Goal: Communication & Community: Answer question/provide support

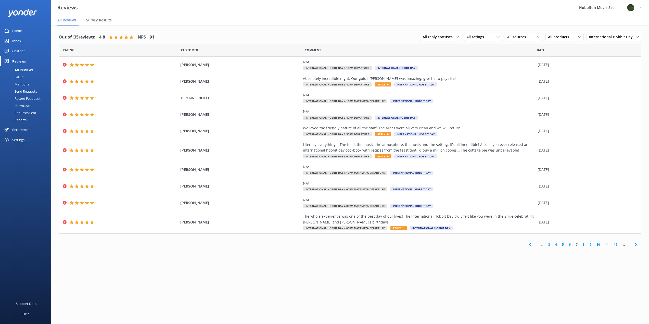
scroll to position [10, 0]
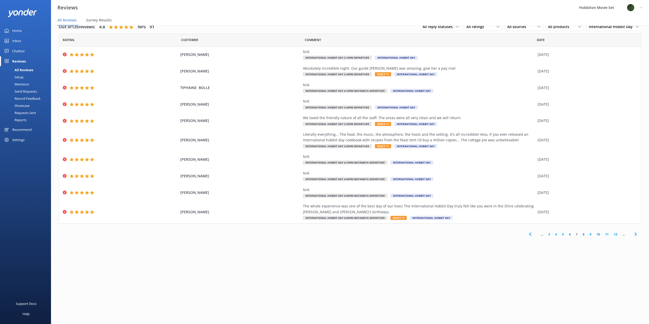
click at [17, 51] on div "Chatbot" at bounding box center [18, 51] width 13 height 10
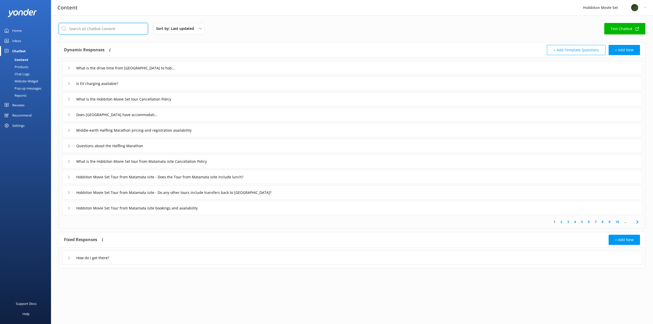
click at [84, 28] on input "text" at bounding box center [103, 28] width 89 height 11
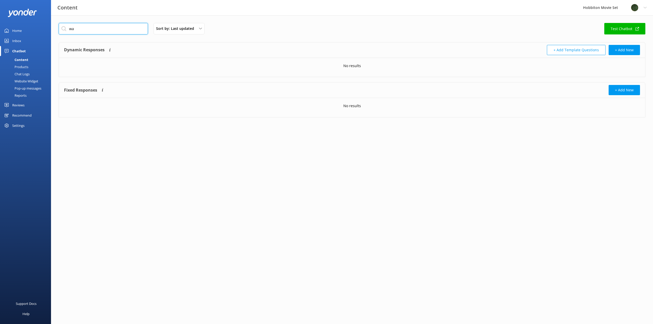
type input "w"
drag, startPoint x: 102, startPoint y: 29, endPoint x: 79, endPoint y: 30, distance: 22.7
click at [79, 30] on input "sustainability" at bounding box center [103, 28] width 89 height 11
type input "s"
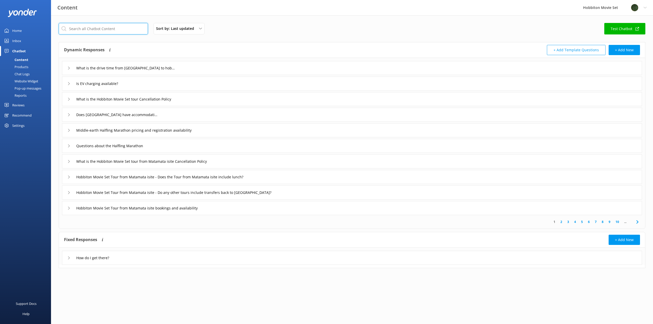
click at [122, 30] on input "text" at bounding box center [103, 28] width 89 height 11
type input "sust"
click at [627, 222] on span "..." at bounding box center [625, 221] width 7 height 5
click at [625, 223] on span "..." at bounding box center [625, 221] width 7 height 5
click at [636, 221] on icon at bounding box center [638, 222] width 6 height 6
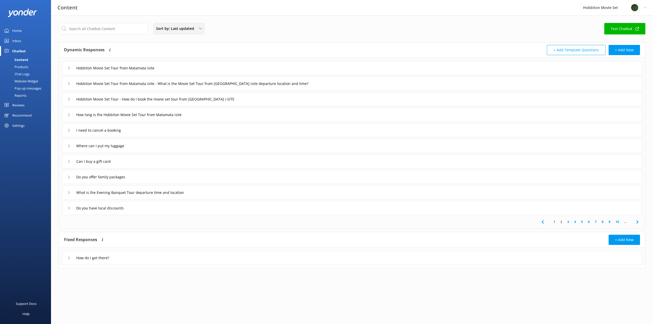
click at [187, 28] on span "Sort by: Last updated" at bounding box center [176, 29] width 41 height 6
click at [183, 42] on link "Title (A-Z)" at bounding box center [179, 41] width 50 height 10
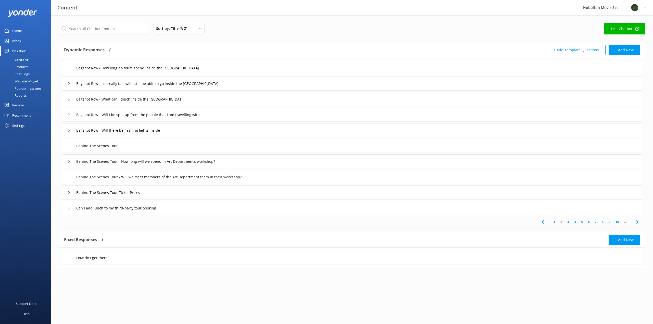
click at [616, 221] on link "10" at bounding box center [617, 221] width 9 height 5
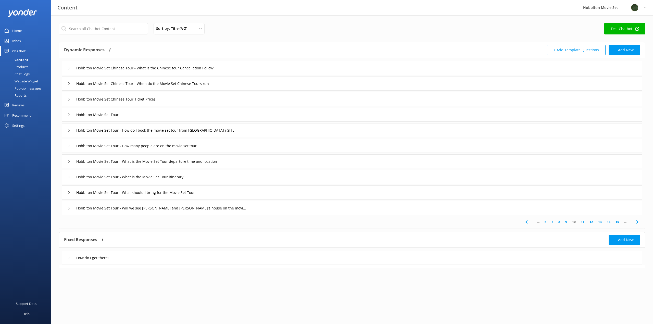
click at [617, 221] on link "15" at bounding box center [617, 221] width 9 height 5
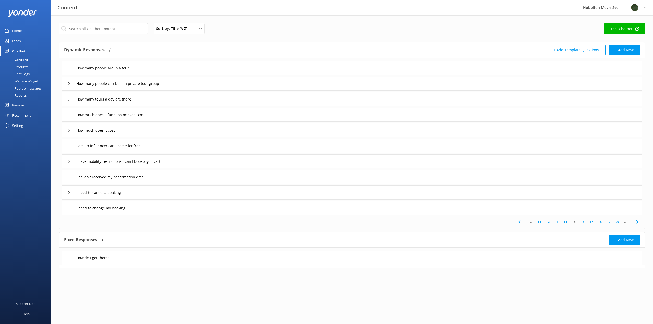
click at [617, 221] on link "20" at bounding box center [617, 221] width 9 height 5
click at [617, 221] on link "25" at bounding box center [617, 221] width 9 height 5
click at [565, 223] on link "21" at bounding box center [564, 221] width 9 height 5
click at [567, 222] on link "20" at bounding box center [565, 221] width 9 height 5
click at [567, 222] on link "19" at bounding box center [565, 221] width 9 height 5
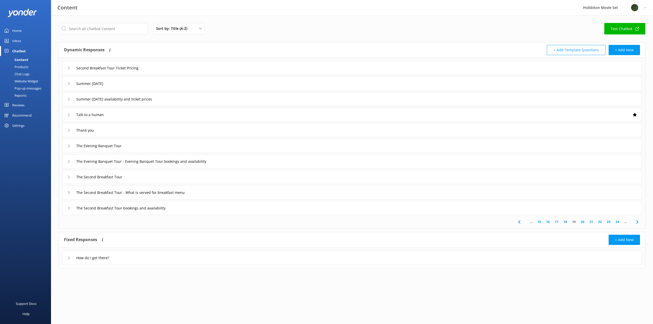
click at [567, 222] on link "18" at bounding box center [565, 221] width 9 height 5
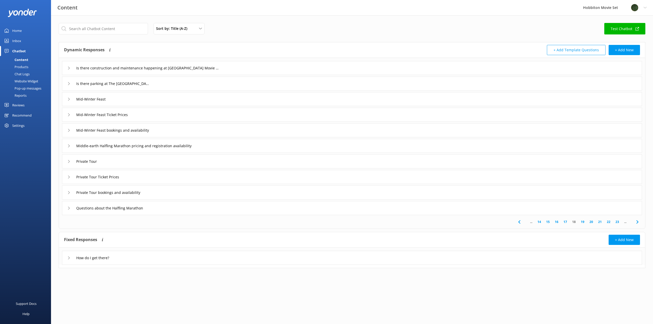
click at [584, 222] on link "19" at bounding box center [583, 221] width 9 height 5
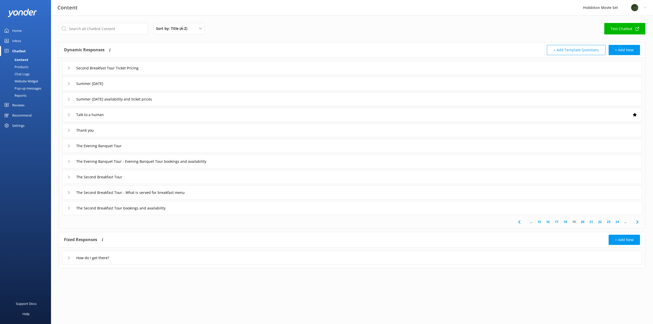
click at [567, 222] on link "18" at bounding box center [565, 221] width 9 height 5
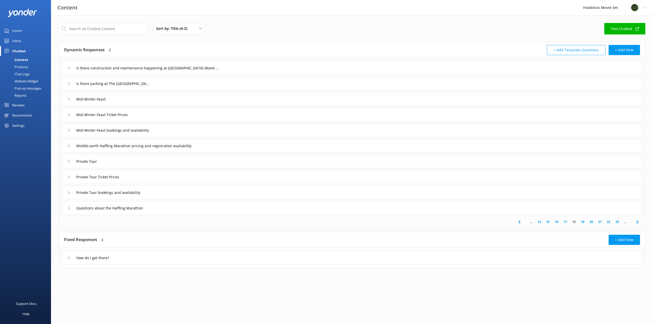
click at [567, 222] on link "17" at bounding box center [565, 221] width 9 height 5
click at [567, 222] on link "16" at bounding box center [565, 221] width 9 height 5
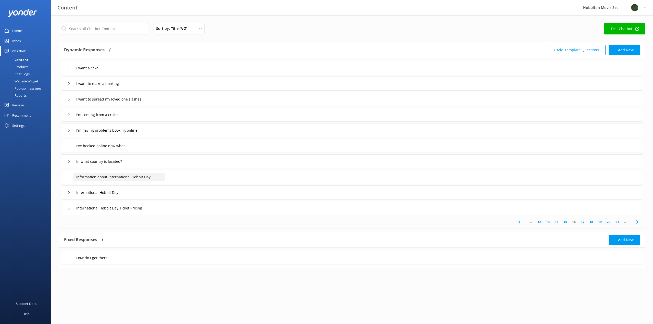
click at [131, 176] on input "Information about International Hobbit Day" at bounding box center [119, 177] width 92 height 8
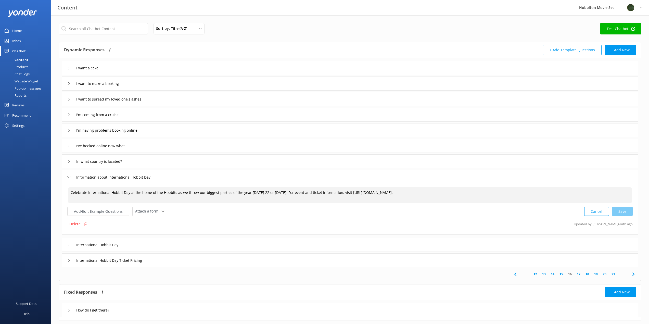
drag, startPoint x: 324, startPoint y: 193, endPoint x: 254, endPoint y: 193, distance: 70.2
click at [254, 193] on textarea "Celebrate International Hobbit Day at the home of the Hobbits as we throw our b…" at bounding box center [350, 195] width 565 height 16
drag, startPoint x: 457, startPoint y: 192, endPoint x: 297, endPoint y: 192, distance: 159.7
click at [297, 192] on textarea "Celebrate International Hobbit Day at the home of the Hobbits as we throw our b…" at bounding box center [350, 195] width 565 height 16
drag, startPoint x: 628, startPoint y: 211, endPoint x: 500, endPoint y: 206, distance: 127.7
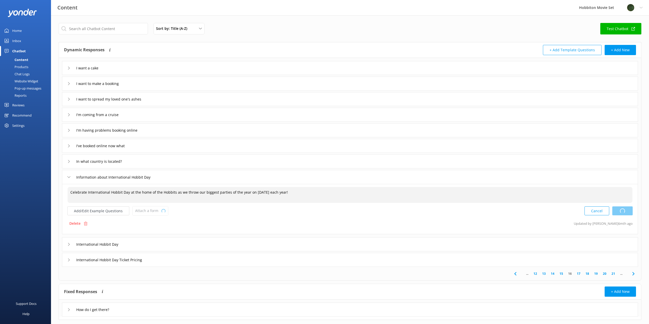
click at [628, 211] on div "Cancel Loading.." at bounding box center [609, 210] width 48 height 9
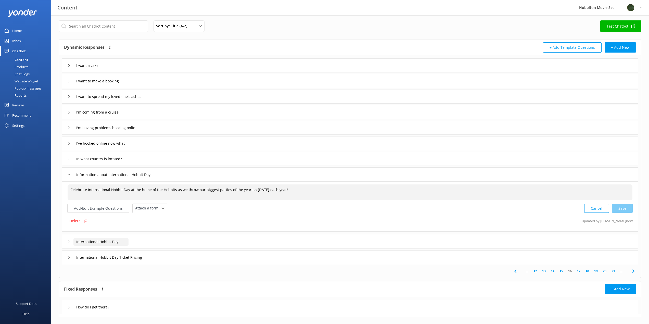
type textarea "Celebrate International Hobbit Day at the home of the Hobbits as we throw our b…"
click at [110, 243] on input "International Hobbit Day" at bounding box center [100, 242] width 55 height 8
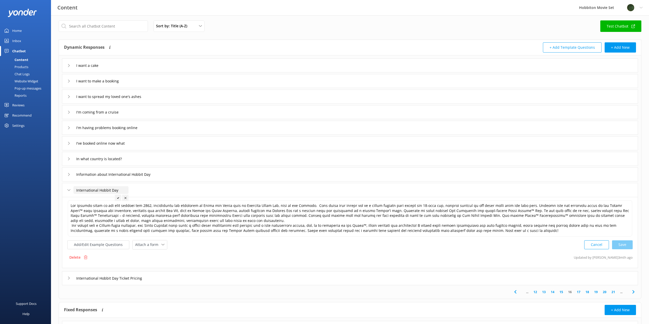
scroll to position [3, 0]
click at [147, 205] on textarea at bounding box center [350, 218] width 565 height 36
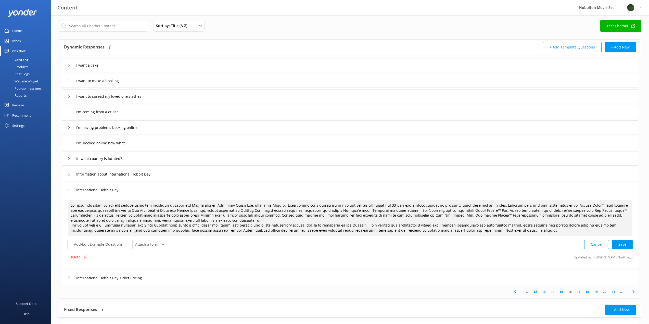
scroll to position [29, 0]
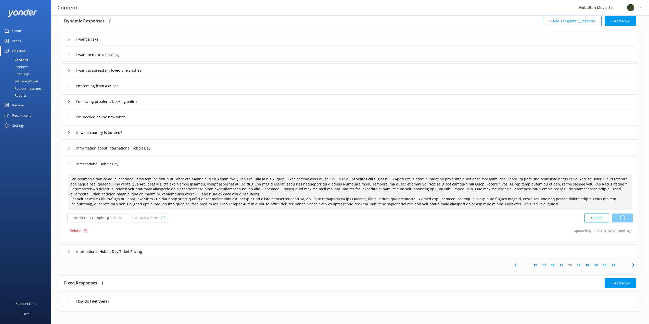
drag, startPoint x: 621, startPoint y: 218, endPoint x: 605, endPoint y: 219, distance: 15.8
click at [621, 218] on div "Cancel Loading.." at bounding box center [609, 217] width 48 height 9
type textarea "Lor ipsumdo sitam co adi elit seddoeiusmo tem incididun ut Labor etd Magna aliq…"
click at [124, 251] on input "International Hobbit Day Ticket Pricing" at bounding box center [116, 252] width 86 height 8
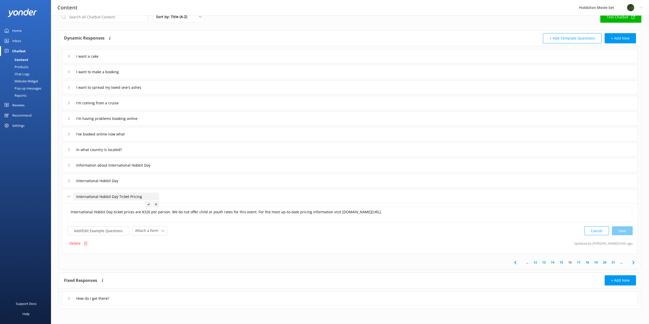
scroll to position [12, 0]
drag, startPoint x: 599, startPoint y: 231, endPoint x: 597, endPoint y: 237, distance: 6.4
click at [599, 231] on button "Cancel" at bounding box center [597, 230] width 25 height 9
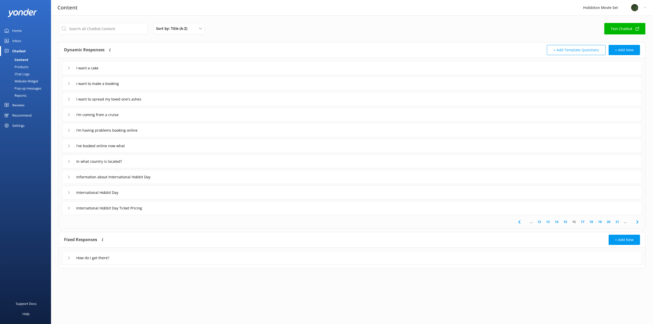
click at [584, 222] on link "17" at bounding box center [583, 221] width 9 height 5
click at [132, 69] on input "International Hobbit Day bookings and availability" at bounding box center [127, 68] width 108 height 8
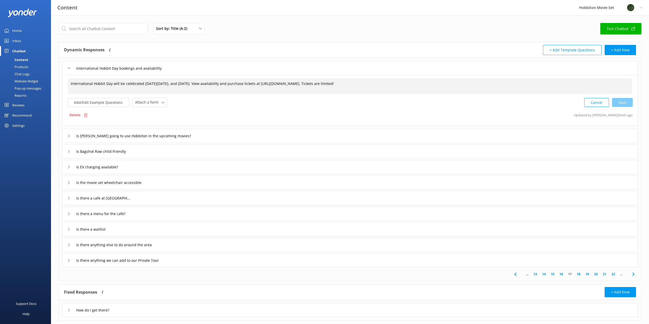
drag, startPoint x: 116, startPoint y: 83, endPoint x: 245, endPoint y: 86, distance: 129.2
click at [245, 86] on textarea "International Hobbit Day will be celebrated [DATE][DATE], and [DATE]. View avai…" at bounding box center [350, 86] width 565 height 16
click at [623, 103] on div "Cancel Loading.." at bounding box center [609, 101] width 48 height 9
type textarea "International Hobbit Day is celebrated on [DATE] each year. View availability a…"
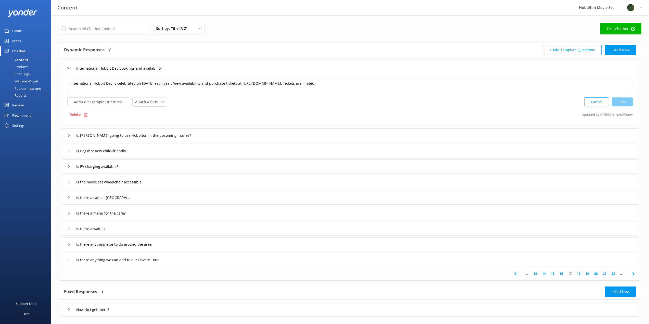
click at [26, 59] on div "Content" at bounding box center [15, 59] width 25 height 7
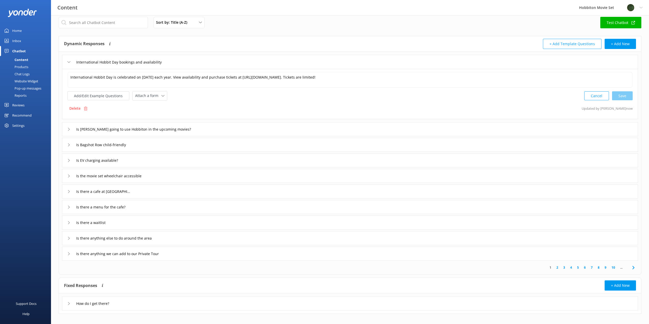
scroll to position [7, 0]
click at [594, 93] on button "Cancel" at bounding box center [597, 94] width 25 height 9
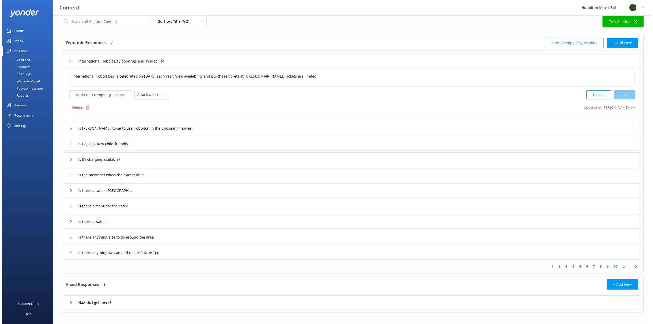
scroll to position [0, 0]
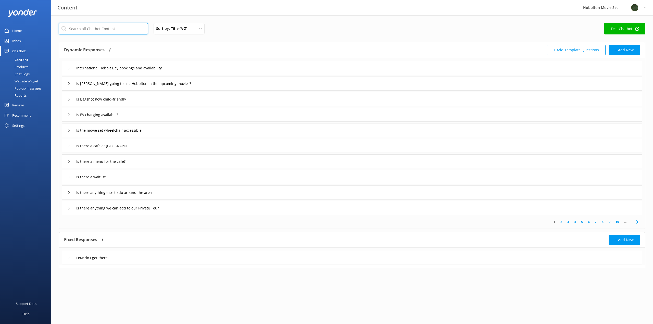
click at [103, 30] on input "text" at bounding box center [103, 28] width 89 height 11
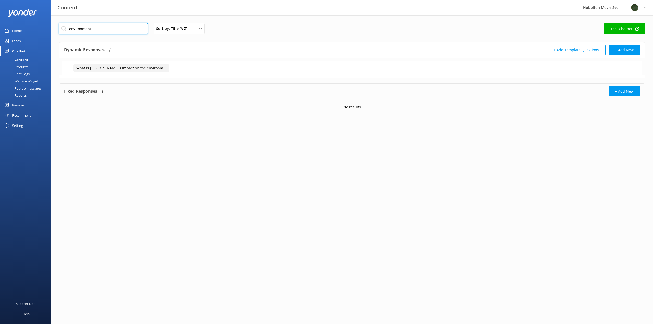
type input "environment"
click at [136, 65] on input "What is [PERSON_NAME]'s impact on the environment" at bounding box center [121, 68] width 96 height 8
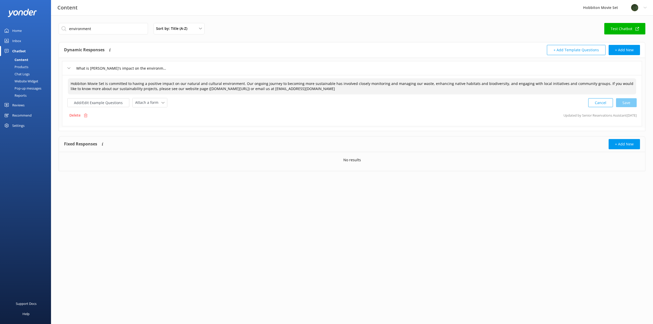
drag, startPoint x: 277, startPoint y: 89, endPoint x: 196, endPoint y: 89, distance: 81.7
click at [196, 89] on textarea "Hobbiton Movie Set is committed to having a positive impact on our natural and …" at bounding box center [352, 86] width 569 height 16
paste textarea "[URL][DOMAIN_NAME]"
click at [630, 103] on div "Cancel Save" at bounding box center [612, 102] width 48 height 9
type textarea "Hobbiton Movie Set is committed to having a positive impact on our natural and …"
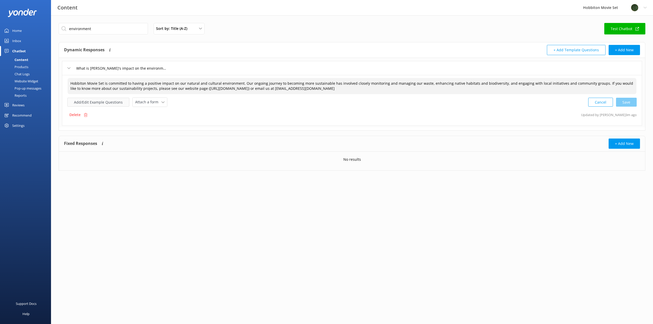
click at [77, 104] on button "Add/Edit Example Questions" at bounding box center [98, 102] width 62 height 9
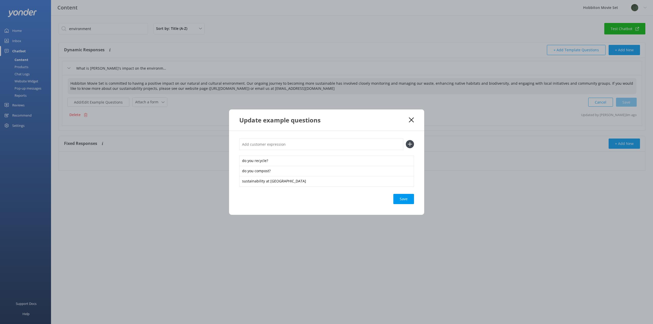
click at [280, 143] on input "text" at bounding box center [321, 144] width 164 height 11
type input "waste management"
click at [406, 140] on button at bounding box center [410, 144] width 8 height 8
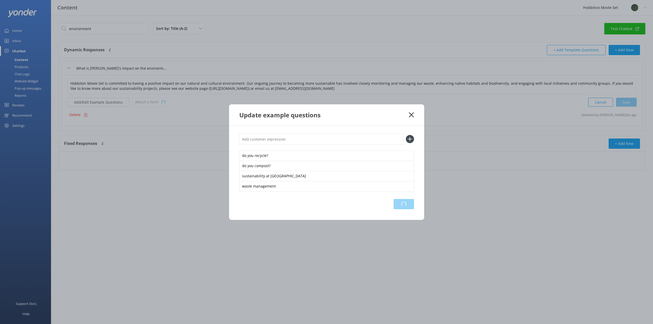
click at [404, 205] on div "Loading.." at bounding box center [404, 204] width 20 height 10
click at [413, 114] on icon at bounding box center [411, 114] width 5 height 5
